Goal: Task Accomplishment & Management: Use online tool/utility

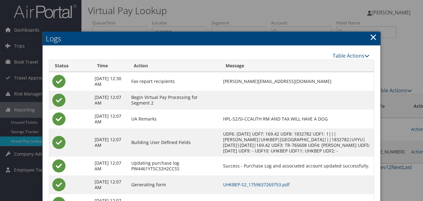
scroll to position [35, 0]
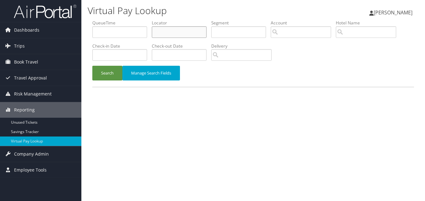
click at [168, 35] on input "text" at bounding box center [179, 32] width 55 height 12
paste input "UHKBEP"
click at [92, 66] on button "Search" at bounding box center [107, 73] width 30 height 15
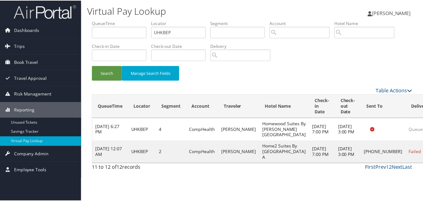
scroll to position [0, 0]
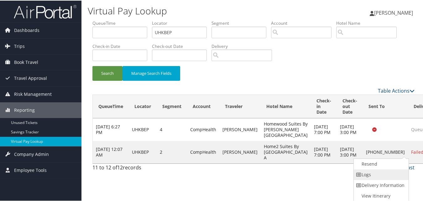
click at [378, 173] on link "Logs" at bounding box center [381, 174] width 54 height 11
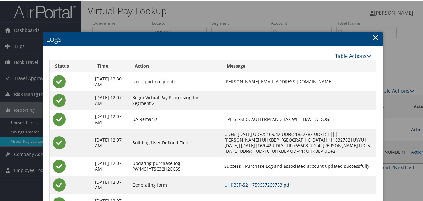
scroll to position [0, 0]
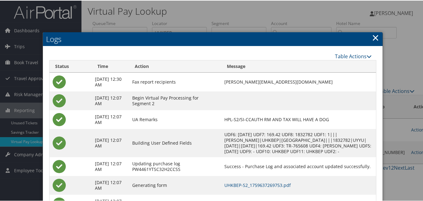
click at [372, 38] on link "×" at bounding box center [375, 37] width 7 height 13
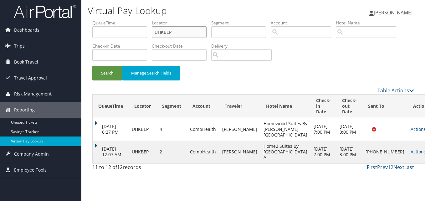
click at [86, 39] on div "Virtual Pay Lookup Luke Perry Luke Perry My Settings Travel Agency Contacts Vie…" at bounding box center [253, 100] width 344 height 201
paste input "WWXVKR"
click at [92, 66] on button "Search" at bounding box center [107, 73] width 30 height 15
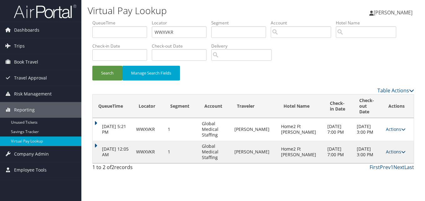
click at [391, 149] on link "Actions" at bounding box center [396, 152] width 20 height 6
click at [385, 157] on link "Logs" at bounding box center [381, 157] width 39 height 11
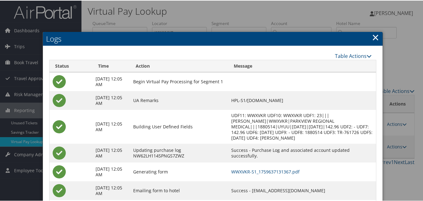
click at [372, 37] on link "×" at bounding box center [375, 36] width 7 height 13
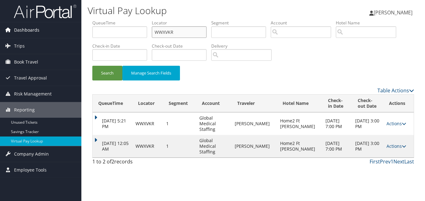
drag, startPoint x: 174, startPoint y: 33, endPoint x: 78, endPoint y: 33, distance: 96.1
click at [78, 33] on div "Dashboards AirPortal 360™ (Manager) My Travel Dashboard Trips Airtinerary® Look…" at bounding box center [212, 100] width 425 height 201
paste input "MBFZWZ"
click at [92, 66] on button "Search" at bounding box center [107, 73] width 30 height 15
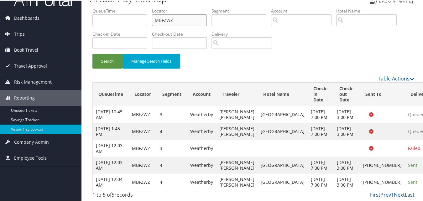
scroll to position [46, 0]
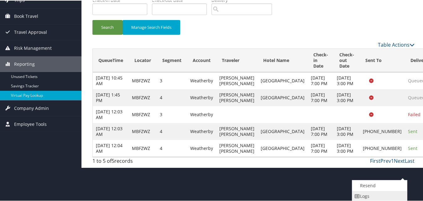
scroll to position [68, 0]
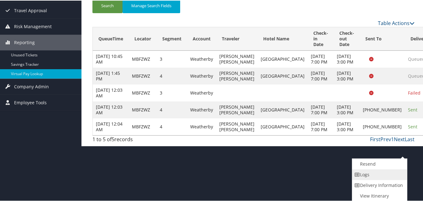
click at [372, 176] on link "Logs" at bounding box center [379, 174] width 54 height 11
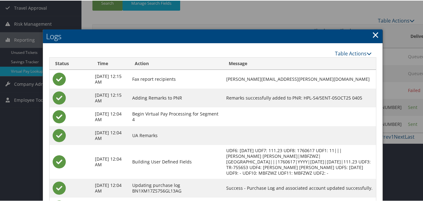
scroll to position [122, 0]
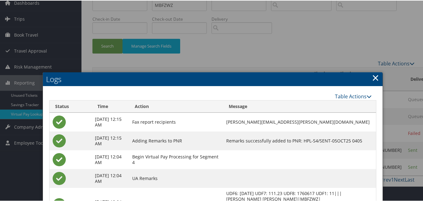
click at [372, 78] on link "×" at bounding box center [375, 77] width 7 height 13
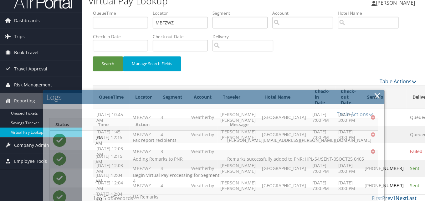
scroll to position [0, 0]
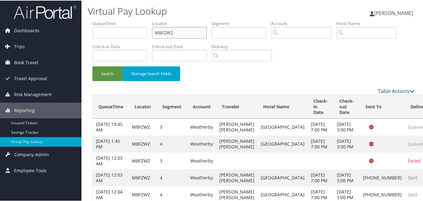
drag, startPoint x: 178, startPoint y: 34, endPoint x: 95, endPoint y: 33, distance: 83.0
click at [101, 20] on ul "QueueTime Locator MBFZWZ Segment Account Traveler Hotel Name Check-in Date Chec…" at bounding box center [253, 20] width 322 height 0
paste input "SYUPSU"
drag, startPoint x: 253, startPoint y: 92, endPoint x: 200, endPoint y: 69, distance: 57.2
click at [252, 92] on div "Table Actions" at bounding box center [294, 91] width 239 height 8
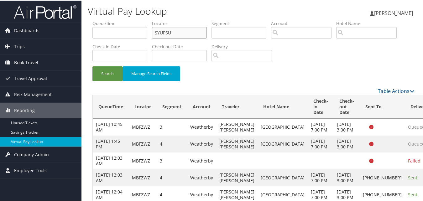
click at [173, 32] on input "SYUPSU" at bounding box center [179, 32] width 55 height 12
click at [92, 66] on button "Search" at bounding box center [107, 73] width 30 height 15
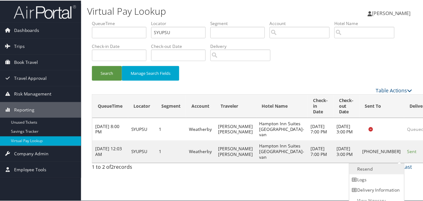
scroll to position [6, 0]
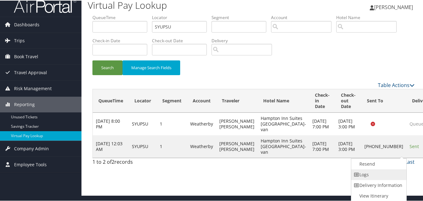
click at [379, 175] on link "Logs" at bounding box center [378, 174] width 54 height 11
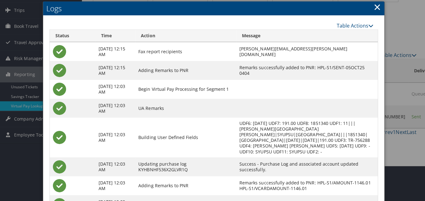
scroll to position [0, 0]
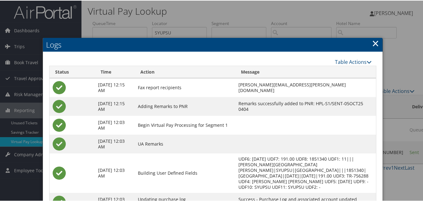
click at [374, 43] on link "×" at bounding box center [375, 42] width 7 height 13
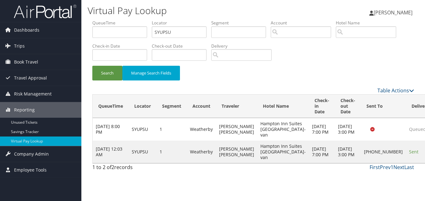
click at [265, 75] on div "Search Manage Search Fields" at bounding box center [253, 76] width 331 height 21
drag, startPoint x: 153, startPoint y: 32, endPoint x: 125, endPoint y: 25, distance: 28.6
click at [126, 20] on ul "QueueTime Locator SYUPSU Segment Account Traveler Hotel Name Check-in Date Chec…" at bounding box center [253, 20] width 322 height 0
paste input "OXJSJA"
type input "OXJSJA"
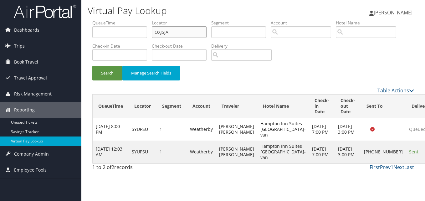
click at [92, 66] on button "Search" at bounding box center [107, 73] width 30 height 15
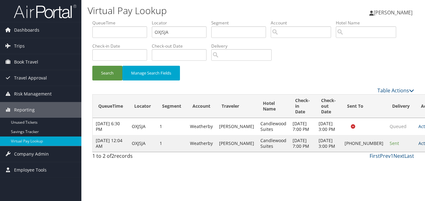
click at [419, 146] on link "Actions" at bounding box center [429, 143] width 20 height 6
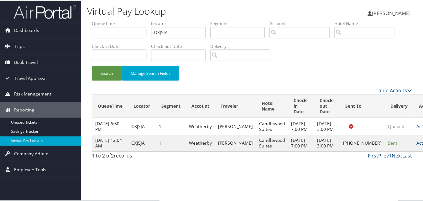
scroll to position [0, 0]
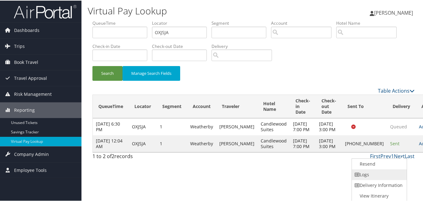
click at [378, 173] on link "Logs" at bounding box center [379, 174] width 54 height 11
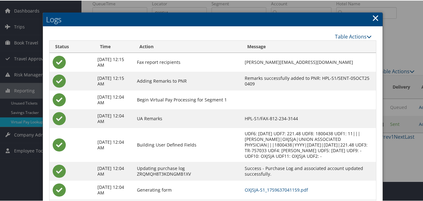
scroll to position [54, 0]
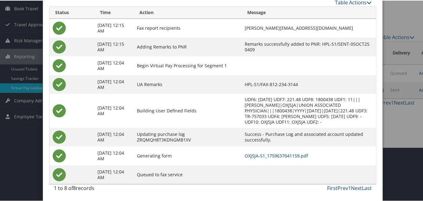
drag, startPoint x: 269, startPoint y: 154, endPoint x: 265, endPoint y: 151, distance: 5.0
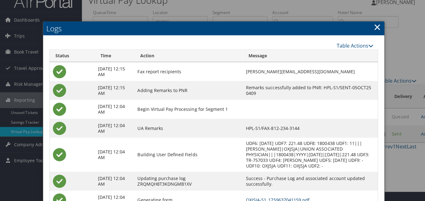
scroll to position [0, 0]
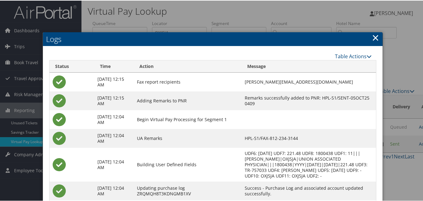
drag, startPoint x: 372, startPoint y: 34, endPoint x: 322, endPoint y: 152, distance: 127.4
click at [372, 36] on link "×" at bounding box center [375, 37] width 7 height 13
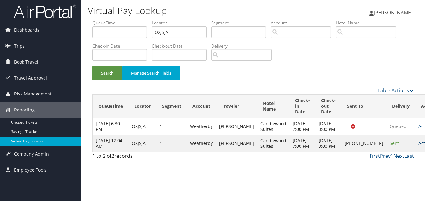
click at [419, 146] on link "Actions" at bounding box center [429, 143] width 20 height 6
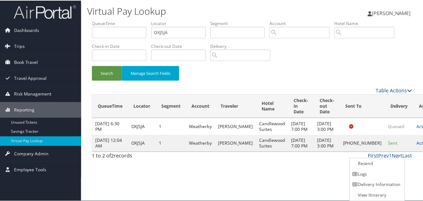
scroll to position [0, 0]
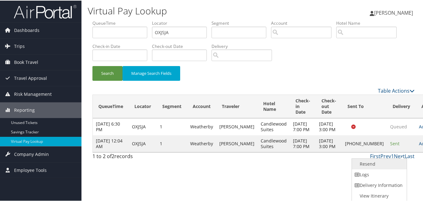
click at [375, 166] on link "Resend" at bounding box center [379, 163] width 54 height 11
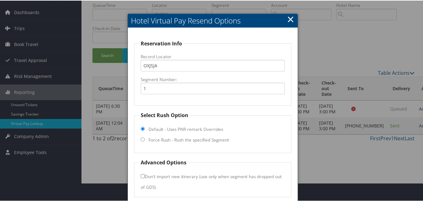
scroll to position [42, 0]
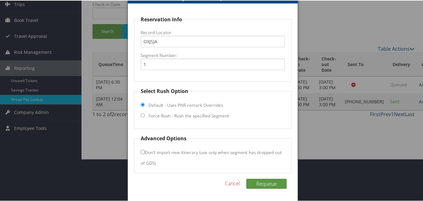
click at [141, 116] on input "Force Rush - Rush the specified Segment" at bounding box center [143, 115] width 4 height 4
radio input "true"
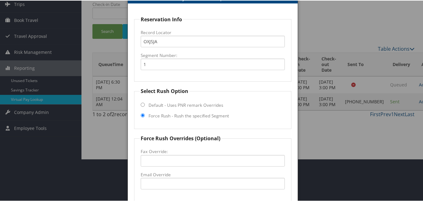
scroll to position [74, 0]
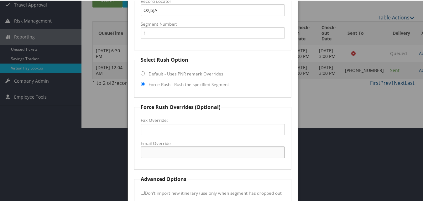
click at [154, 150] on input "Email Override" at bounding box center [213, 152] width 144 height 12
paste input "candlewood.terrahood@dorahotelco.com"
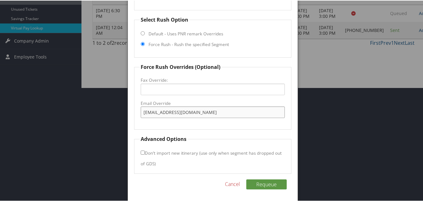
scroll to position [114, 0]
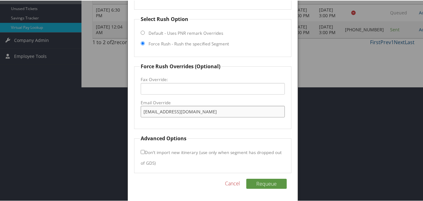
type input "candlewood.terrahood@dorahotelco.com"
click at [233, 125] on fieldset "Force Rush Overrides (Optional) Fax Override: Email Override candlewood.terraho…" at bounding box center [212, 95] width 157 height 66
click at [273, 184] on button "Requeue" at bounding box center [266, 183] width 40 height 10
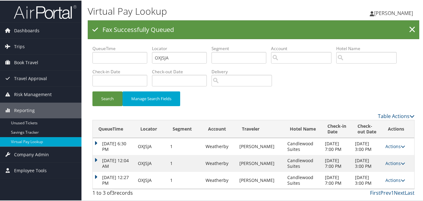
scroll to position [0, 0]
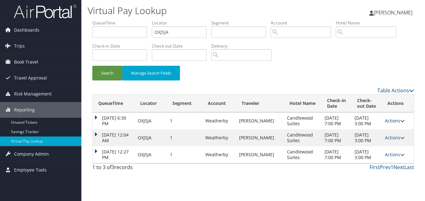
click at [389, 124] on link "Actions" at bounding box center [395, 121] width 20 height 6
click at [381, 144] on link "Logs" at bounding box center [382, 143] width 39 height 11
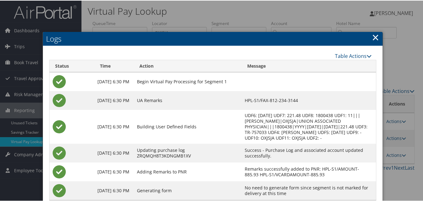
click at [375, 33] on link "×" at bounding box center [375, 36] width 7 height 13
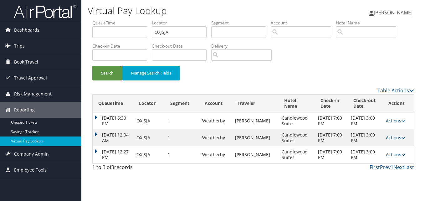
click at [400, 137] on link "Actions" at bounding box center [396, 138] width 20 height 6
click at [378, 157] on link "Logs" at bounding box center [377, 157] width 54 height 11
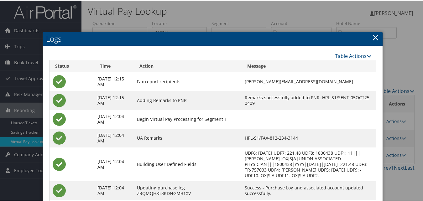
click at [373, 38] on link "×" at bounding box center [375, 36] width 7 height 13
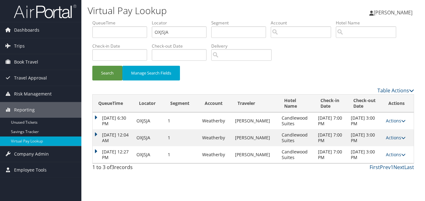
click at [399, 122] on link "Actions" at bounding box center [396, 121] width 20 height 6
click at [305, 70] on div "Search Manage Search Fields" at bounding box center [253, 76] width 331 height 21
drag, startPoint x: 150, startPoint y: 32, endPoint x: 72, endPoint y: 31, distance: 78.3
click at [86, 29] on div "Virtual Pay Lookup Luke Perry Luke Perry My Settings Travel Agency Contacts Vie…" at bounding box center [253, 100] width 344 height 201
paste input "WZRVSD"
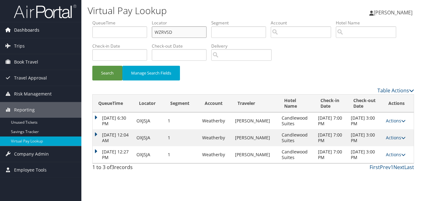
type input "WZRVSD"
click at [92, 66] on button "Search" at bounding box center [107, 73] width 30 height 15
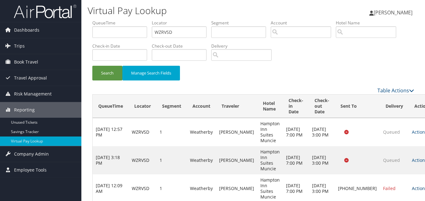
click at [412, 185] on link "Actions" at bounding box center [422, 188] width 20 height 6
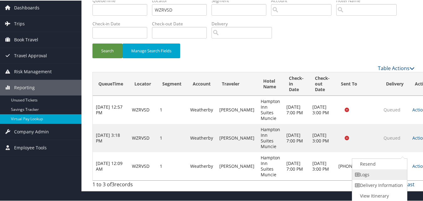
click at [375, 174] on link "Logs" at bounding box center [379, 174] width 54 height 11
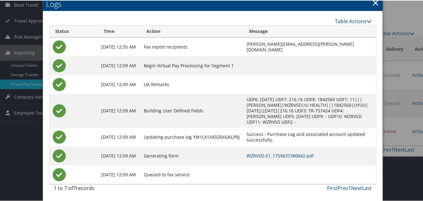
scroll to position [26, 0]
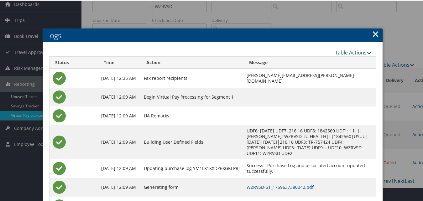
click at [374, 34] on link "×" at bounding box center [375, 33] width 7 height 13
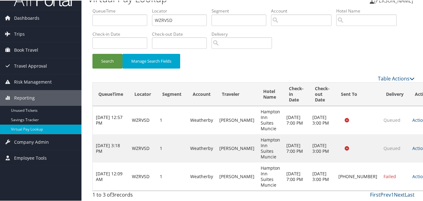
scroll to position [1, 0]
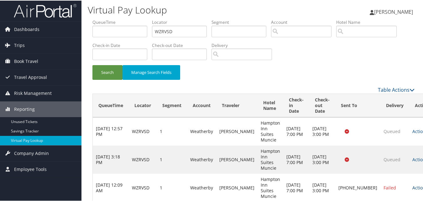
click at [425, 185] on icon at bounding box center [429, 187] width 4 height 4
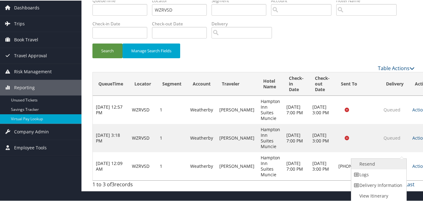
click at [369, 163] on link "Resend" at bounding box center [378, 163] width 54 height 11
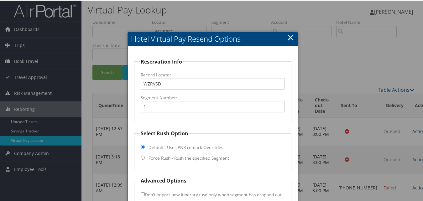
scroll to position [44, 0]
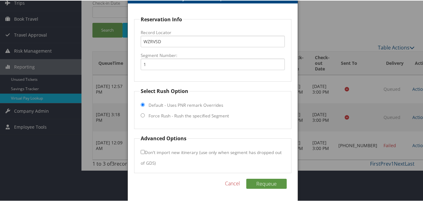
click at [149, 116] on label "Force Rush - Rush the specified Segment" at bounding box center [188, 115] width 80 height 6
click at [145, 116] on input "Force Rush - Rush the specified Segment" at bounding box center [143, 115] width 4 height 4
radio input "true"
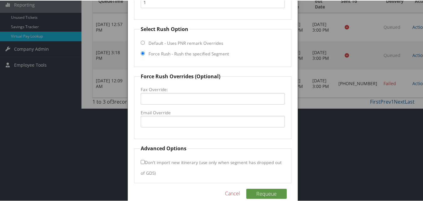
scroll to position [106, 0]
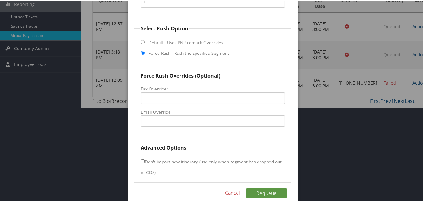
drag, startPoint x: 164, startPoint y: 128, endPoint x: 166, endPoint y: 122, distance: 5.5
click at [164, 128] on fieldset "Force Rush Overrides (Optional) Fax Override: Email Override" at bounding box center [212, 104] width 157 height 66
click at [166, 122] on input "Email Override" at bounding box center [213, 121] width 144 height 12
paste input "hamptonmuncie@outlook.com"
type input "hamptonmuncie@outlook.com"
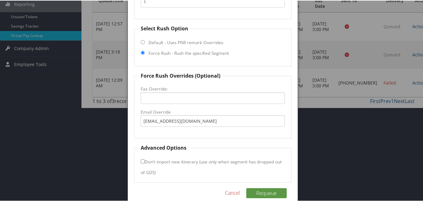
click at [237, 129] on fieldset "Force Rush Overrides (Optional) Fax Override: Email Override hamptonmuncie@outl…" at bounding box center [212, 104] width 157 height 66
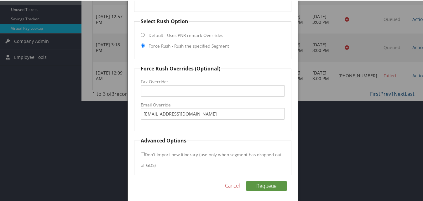
scroll to position [116, 0]
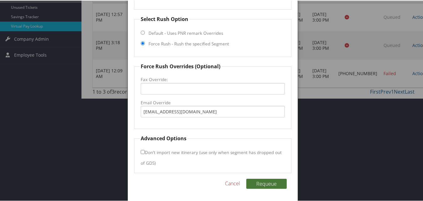
click at [267, 184] on button "Requeue" at bounding box center [266, 183] width 40 height 10
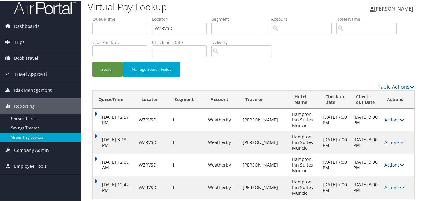
scroll to position [0, 0]
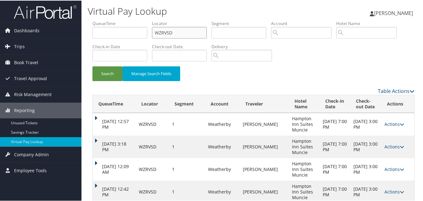
drag, startPoint x: 126, startPoint y: 32, endPoint x: 91, endPoint y: 30, distance: 34.8
click at [92, 30] on form "QueueTime Locator WZRVSD Segment Account Traveler Hotel Name Check-in Date Chec…" at bounding box center [253, 53] width 322 height 67
paste input "HQJUBY"
click at [92, 66] on button "Search" at bounding box center [107, 73] width 30 height 15
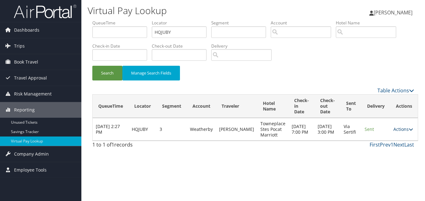
click at [403, 130] on link "Actions" at bounding box center [404, 129] width 20 height 6
click at [391, 146] on link "Logs" at bounding box center [387, 149] width 39 height 11
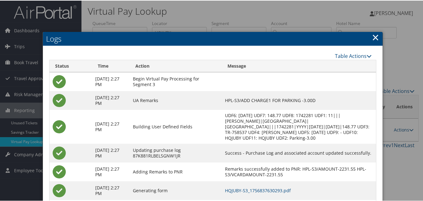
click at [373, 39] on link "×" at bounding box center [375, 36] width 7 height 13
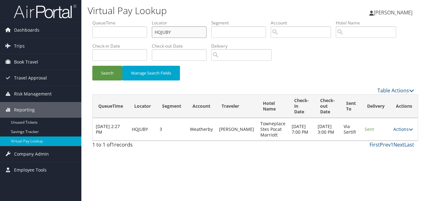
click at [107, 20] on ul "QueueTime Locator HQJUBY Segment Account Traveler Hotel Name Check-in Date Chec…" at bounding box center [253, 20] width 322 height 0
paste input "NZZJZL"
click at [92, 66] on button "Search" at bounding box center [107, 73] width 30 height 15
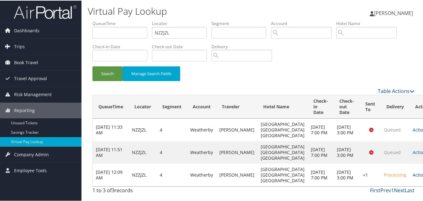
click at [412, 173] on link "Actions" at bounding box center [422, 174] width 20 height 6
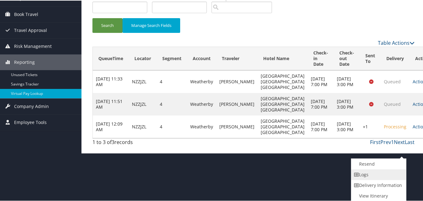
click at [371, 171] on link "Logs" at bounding box center [378, 174] width 54 height 11
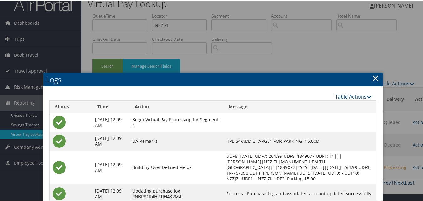
scroll to position [2, 0]
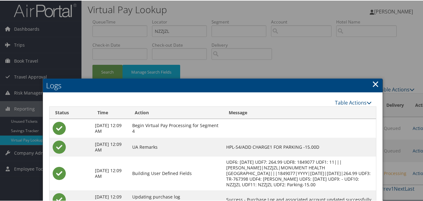
click at [375, 85] on link "×" at bounding box center [375, 83] width 7 height 13
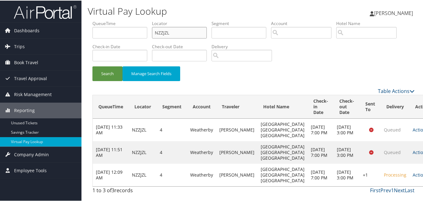
click at [96, 20] on ul "QueueTime Locator NZZJZL Segment Account Traveler Hotel Name Check-in Date Chec…" at bounding box center [253, 20] width 322 height 0
paste input "KXFCJD"
type input "KXFCJD"
click at [92, 66] on button "Search" at bounding box center [107, 73] width 30 height 15
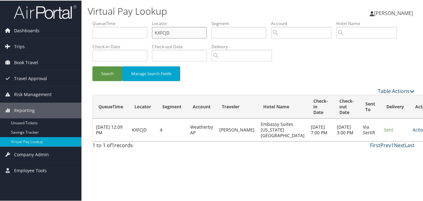
scroll to position [0, 0]
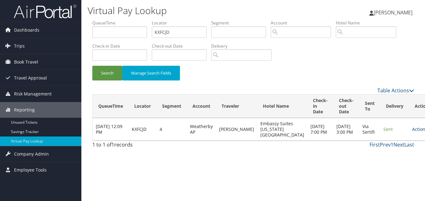
click at [412, 132] on link "Actions" at bounding box center [422, 129] width 20 height 6
click at [385, 152] on link "Logs" at bounding box center [387, 152] width 39 height 11
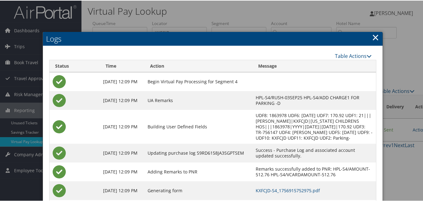
click at [374, 35] on link "×" at bounding box center [375, 36] width 7 height 13
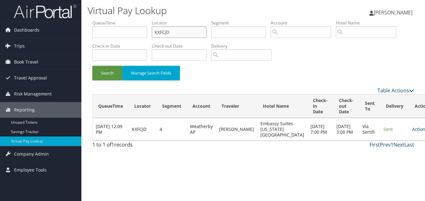
click at [180, 33] on input "KXFCJD" at bounding box center [179, 32] width 55 height 12
click at [92, 66] on button "Search" at bounding box center [107, 73] width 30 height 15
click at [412, 132] on link "Actions" at bounding box center [422, 129] width 20 height 6
click at [385, 151] on link "Logs" at bounding box center [387, 152] width 39 height 11
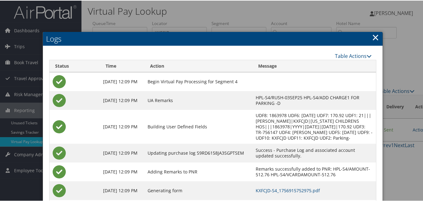
click at [374, 38] on link "×" at bounding box center [375, 36] width 7 height 13
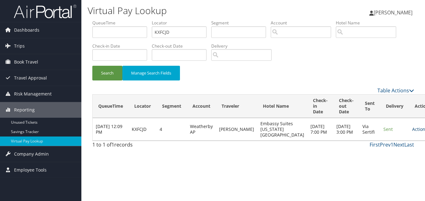
click at [412, 132] on link "Actions" at bounding box center [422, 129] width 20 height 6
click at [387, 141] on link "Resend" at bounding box center [387, 141] width 39 height 11
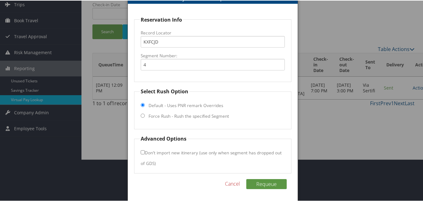
scroll to position [42, 0]
click at [142, 115] on input "Force Rush - Rush the specified Segment" at bounding box center [143, 115] width 4 height 4
radio input "true"
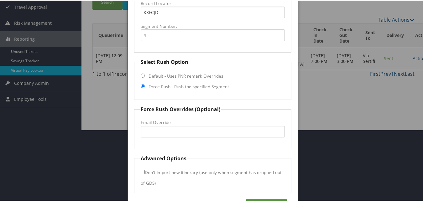
scroll to position [91, 0]
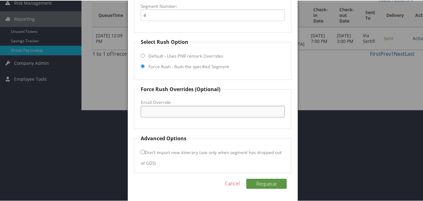
click at [159, 111] on input "Email Override" at bounding box center [213, 111] width 144 height 12
paste input "sydni.smith@deserthospitality.com"
type input "sydni.smith@deserthospitality.com"
click at [261, 181] on button "Requeue" at bounding box center [266, 183] width 40 height 10
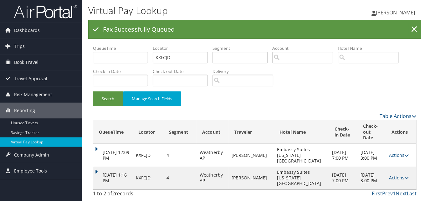
scroll to position [0, 0]
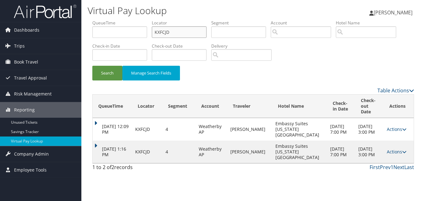
drag, startPoint x: 147, startPoint y: 34, endPoint x: 127, endPoint y: 34, distance: 20.0
click at [128, 20] on ul "QueueTime Locator KXFCJD Segment Account Traveler Hotel Name Check-in Date Chec…" at bounding box center [253, 20] width 322 height 0
paste input "DUZTEL"
type input "DUZTEL"
click at [92, 66] on button "Search" at bounding box center [107, 73] width 30 height 15
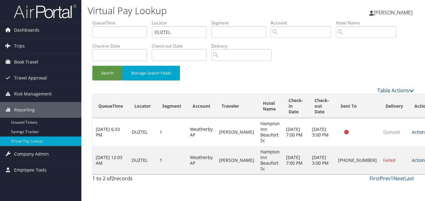
click at [412, 160] on link "Actions" at bounding box center [422, 160] width 20 height 6
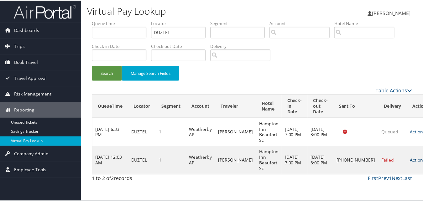
scroll to position [6, 0]
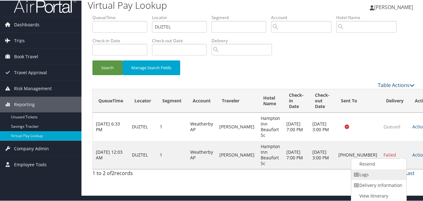
click at [375, 172] on link "Logs" at bounding box center [378, 174] width 54 height 11
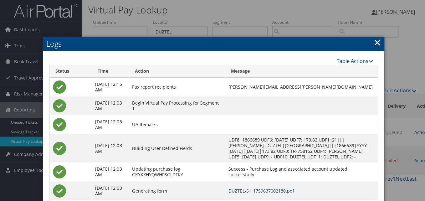
scroll to position [0, 0]
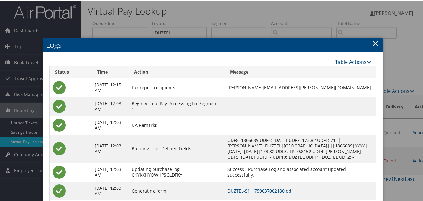
click at [372, 43] on link "×" at bounding box center [375, 42] width 7 height 13
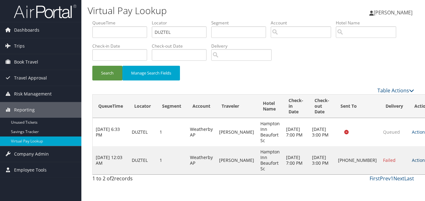
click at [425, 158] on icon at bounding box center [429, 160] width 4 height 4
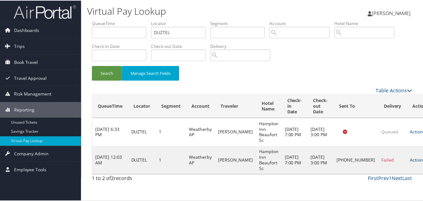
scroll to position [6, 0]
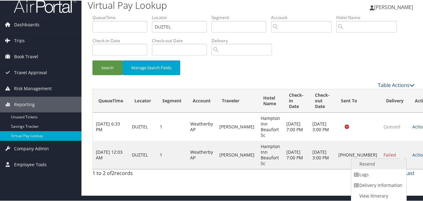
click at [372, 163] on link "Resend" at bounding box center [378, 163] width 54 height 11
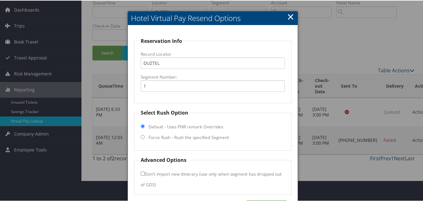
scroll to position [42, 0]
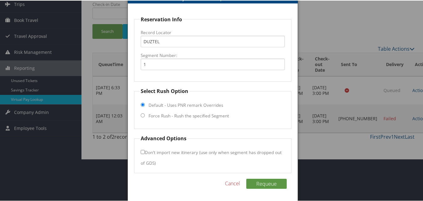
click at [141, 113] on input "Force Rush - Rush the specified Segment" at bounding box center [143, 115] width 4 height 4
radio input "true"
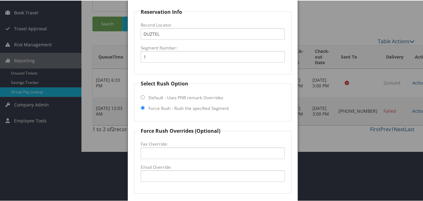
scroll to position [74, 0]
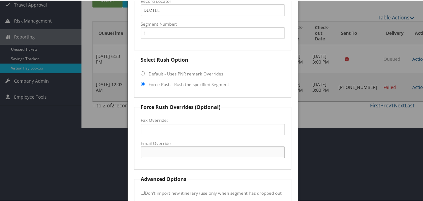
click at [160, 151] on input "Email Override" at bounding box center [213, 152] width 144 height 12
paste input "hamptoninnbeaufortsc@gmail.com"
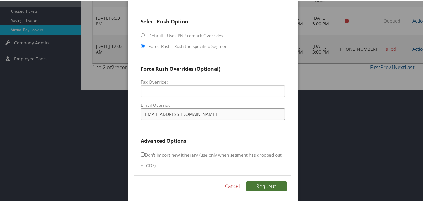
scroll to position [114, 0]
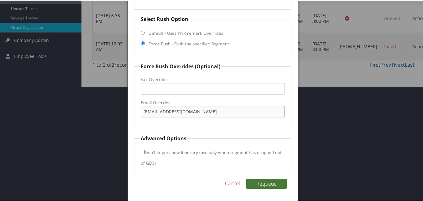
type input "hamptoninnbeaufortsc@gmail.com"
click at [272, 179] on button "Requeue" at bounding box center [266, 183] width 40 height 10
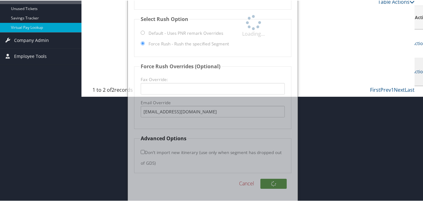
scroll to position [15, 0]
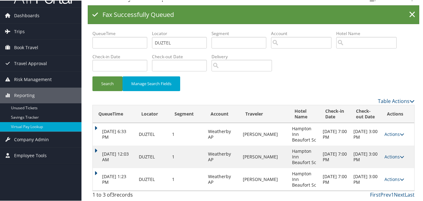
click at [295, 79] on div "Search Manage Search Fields" at bounding box center [253, 86] width 331 height 21
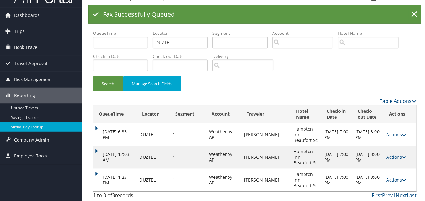
scroll to position [0, 0]
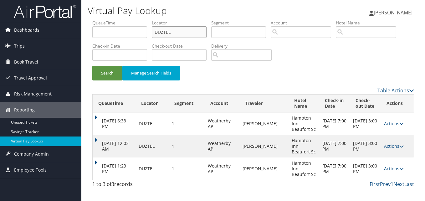
drag, startPoint x: 173, startPoint y: 33, endPoint x: 39, endPoint y: 33, distance: 134.7
click at [48, 33] on div "Dashboards AirPortal 360™ (Manager) My Travel Dashboard Trips Airtinerary® Look…" at bounding box center [212, 100] width 425 height 201
paste input "HMVLAX"
type input "HMVLAX"
click at [92, 66] on button "Search" at bounding box center [107, 73] width 30 height 15
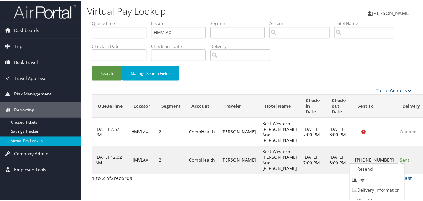
scroll to position [6, 0]
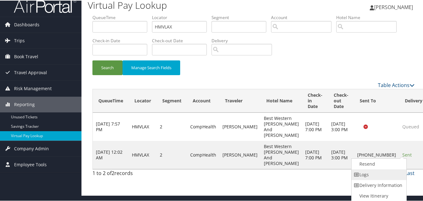
click at [374, 173] on link "Logs" at bounding box center [378, 174] width 54 height 11
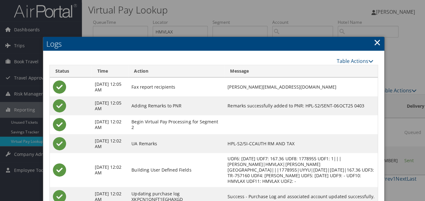
scroll to position [0, 0]
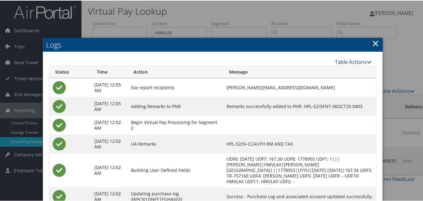
click at [372, 43] on link "×" at bounding box center [375, 42] width 7 height 13
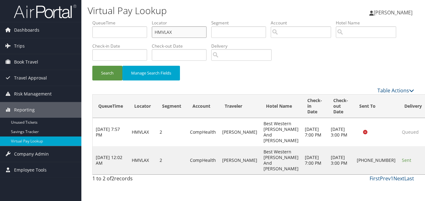
click at [187, 33] on input "HMVLAX" at bounding box center [179, 32] width 55 height 12
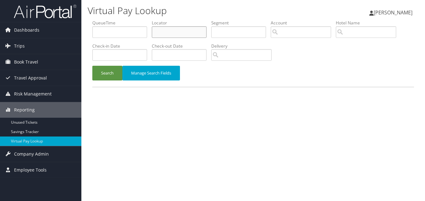
click at [179, 34] on input "text" at bounding box center [179, 32] width 55 height 12
paste input "HMVLAX"
click at [92, 66] on button "Search" at bounding box center [107, 73] width 30 height 15
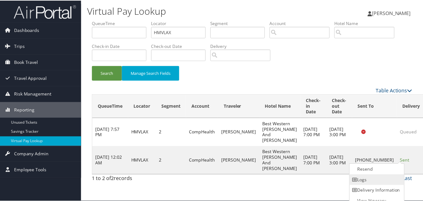
scroll to position [6, 0]
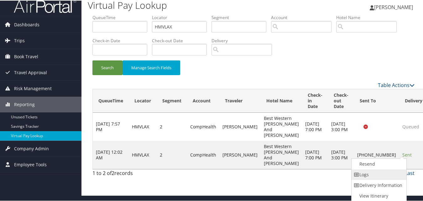
click at [374, 176] on link "Logs" at bounding box center [378, 174] width 54 height 11
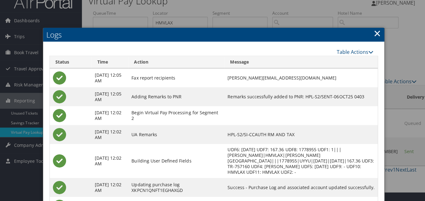
scroll to position [0, 0]
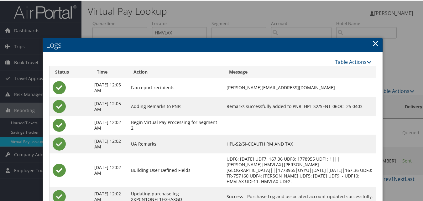
click at [375, 42] on link "×" at bounding box center [375, 42] width 7 height 13
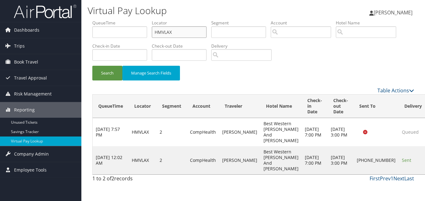
drag, startPoint x: 114, startPoint y: 34, endPoint x: 95, endPoint y: 34, distance: 18.8
click at [95, 20] on ul "QueueTime Locator HMVLAX Segment Account Traveler Hotel Name Check-in Date Chec…" at bounding box center [253, 20] width 322 height 0
paste input "AUDGKA"
type input "AUDGKA"
click at [92, 66] on button "Search" at bounding box center [107, 73] width 30 height 15
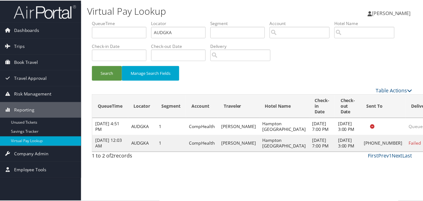
scroll to position [0, 0]
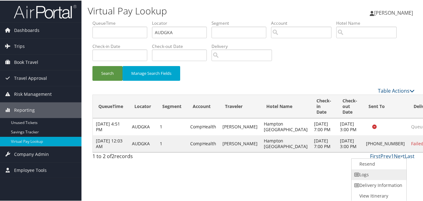
click at [371, 175] on link "Logs" at bounding box center [378, 174] width 54 height 11
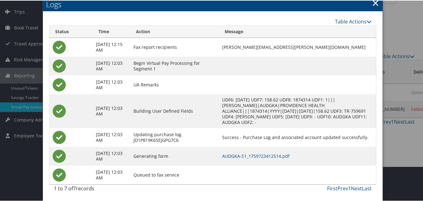
scroll to position [35, 0]
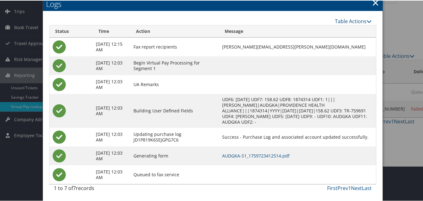
click at [314, 77] on td at bounding box center [297, 84] width 157 height 19
